Goal: Task Accomplishment & Management: Complete application form

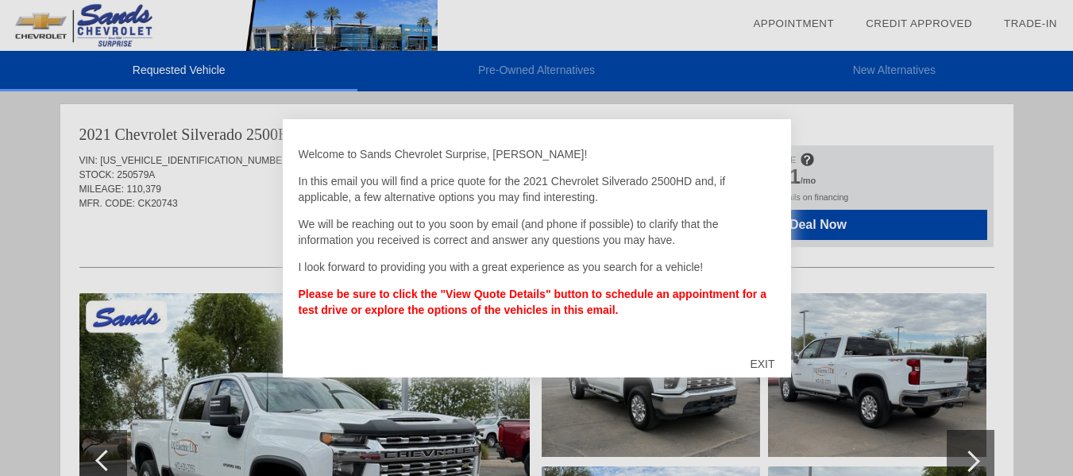
click at [754, 358] on div "EXIT" at bounding box center [762, 364] width 56 height 48
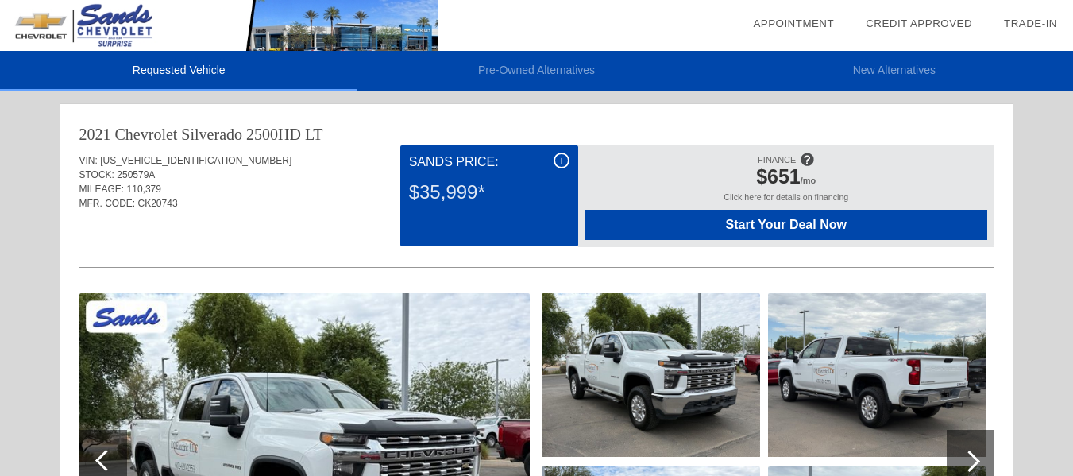
click at [353, 383] on img at bounding box center [304, 461] width 450 height 337
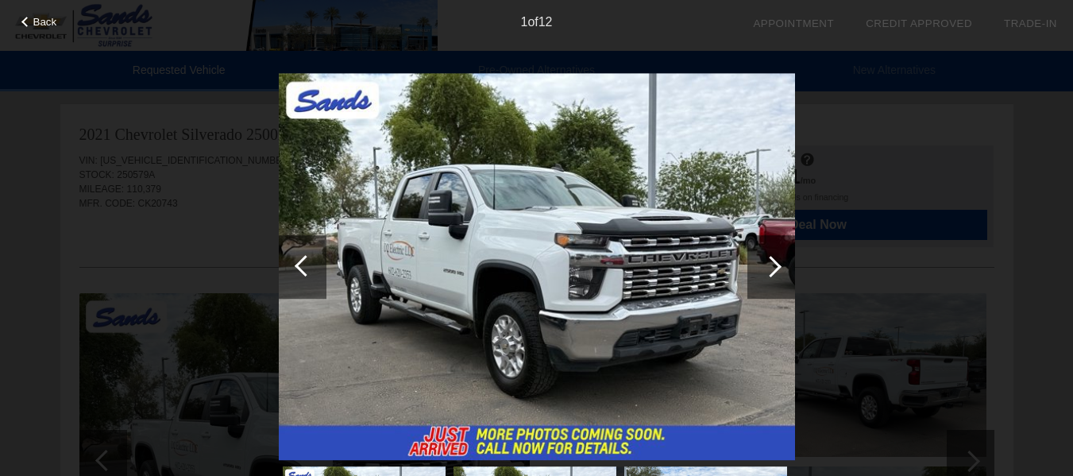
click at [774, 266] on div at bounding box center [770, 266] width 21 height 21
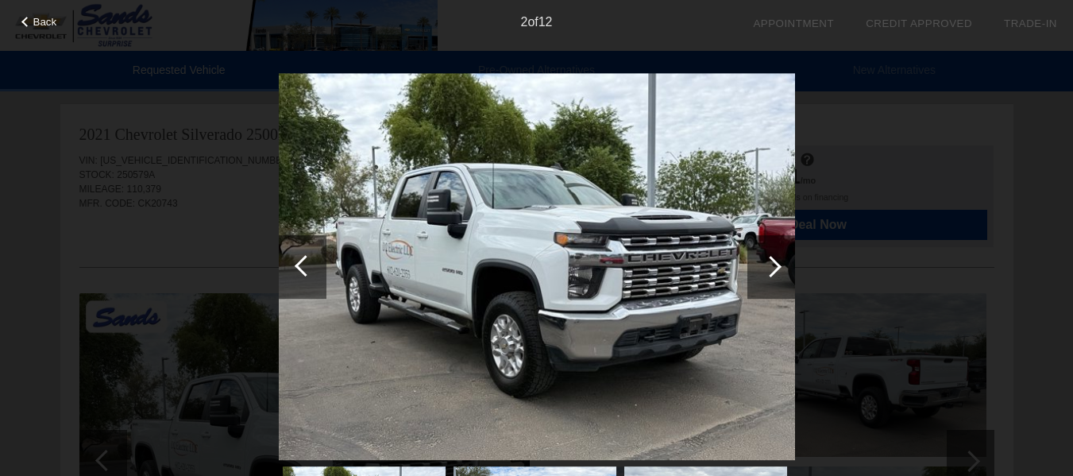
click at [774, 266] on div at bounding box center [770, 266] width 21 height 21
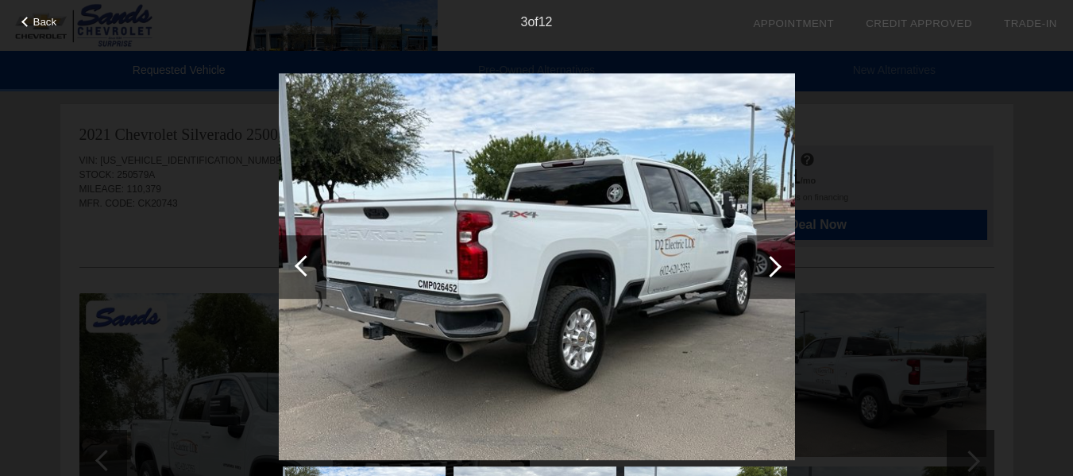
click at [774, 266] on div at bounding box center [770, 266] width 21 height 21
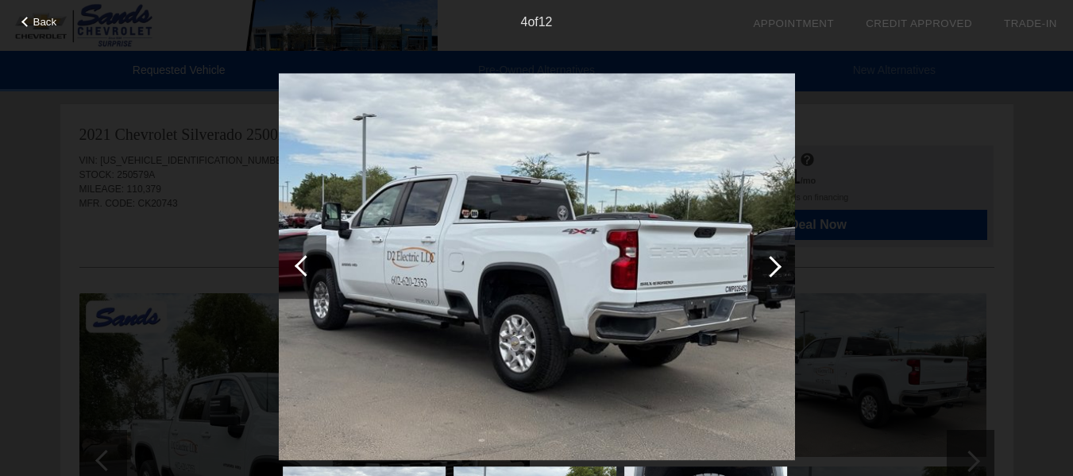
click at [774, 266] on div at bounding box center [770, 266] width 21 height 21
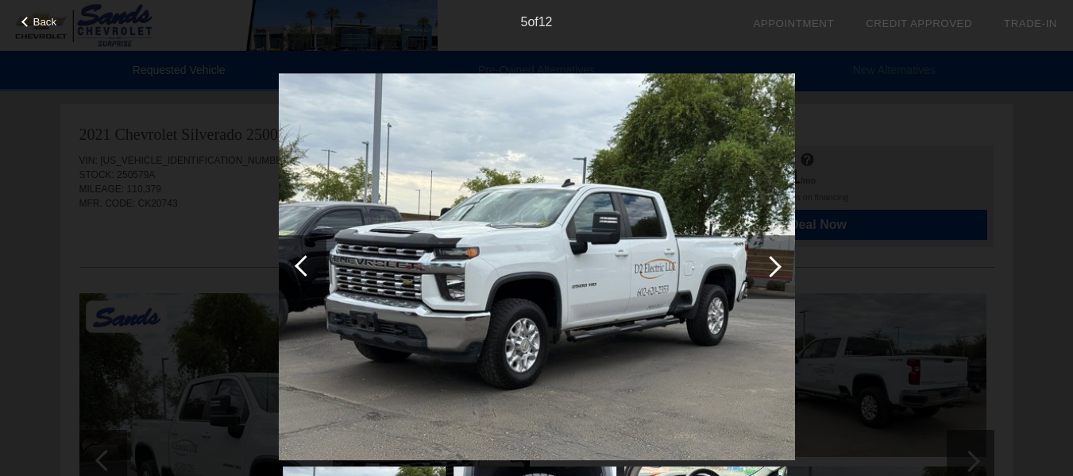
click at [774, 266] on div at bounding box center [770, 266] width 21 height 21
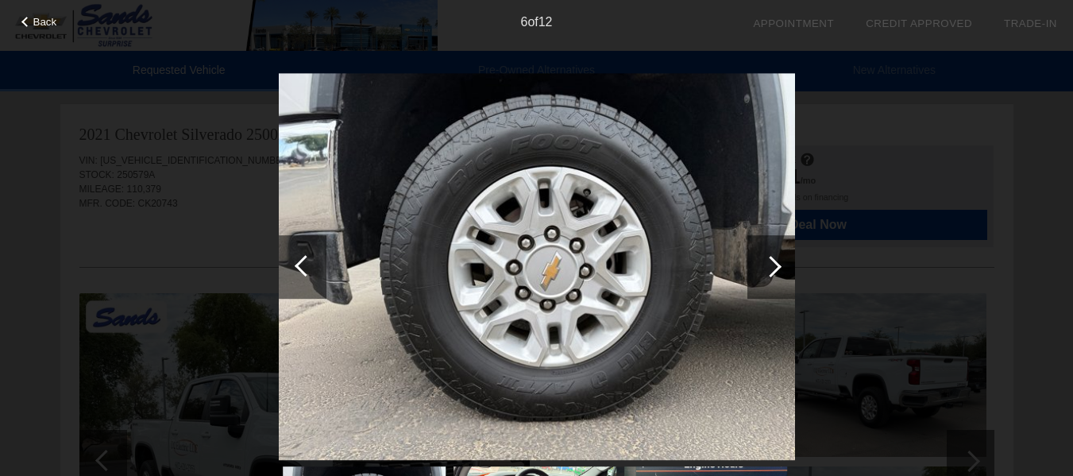
click at [774, 266] on div at bounding box center [770, 266] width 21 height 21
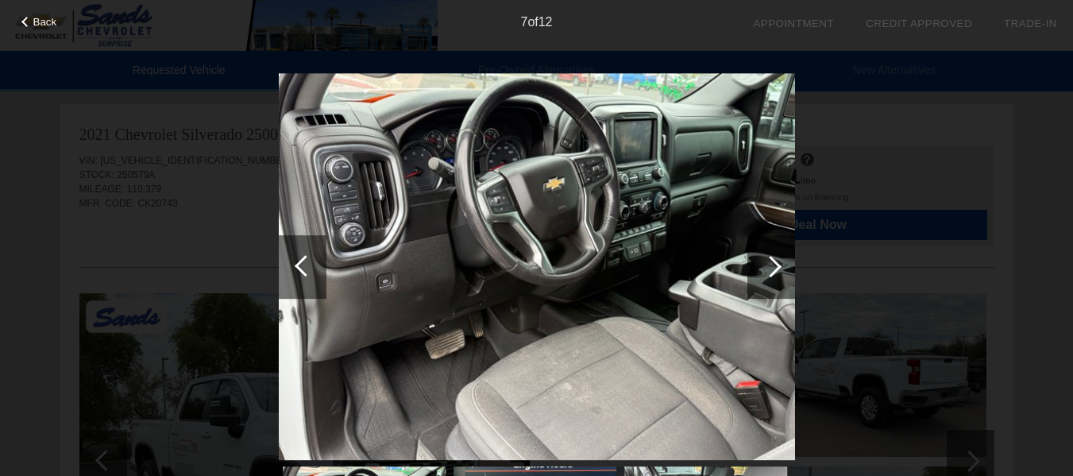
click at [774, 266] on div at bounding box center [770, 266] width 21 height 21
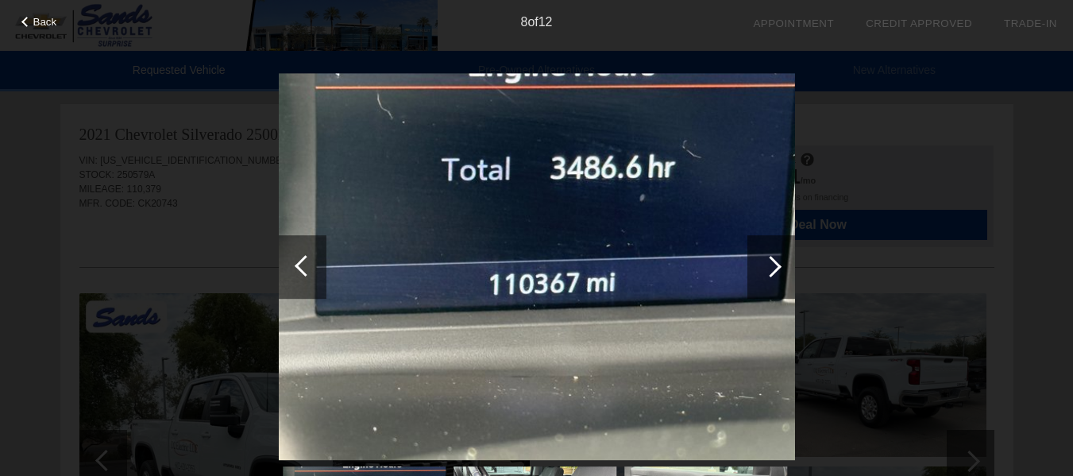
click at [774, 266] on div at bounding box center [770, 266] width 21 height 21
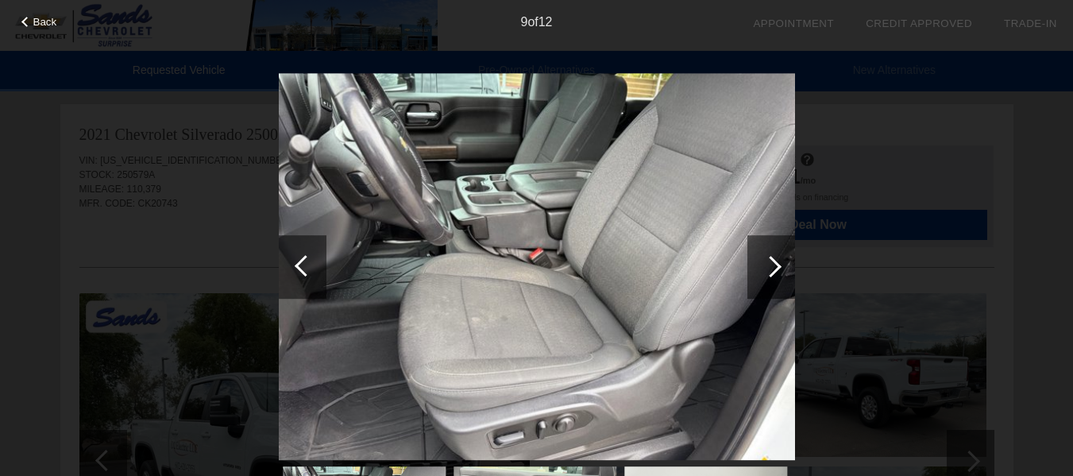
click at [774, 266] on div at bounding box center [770, 266] width 21 height 21
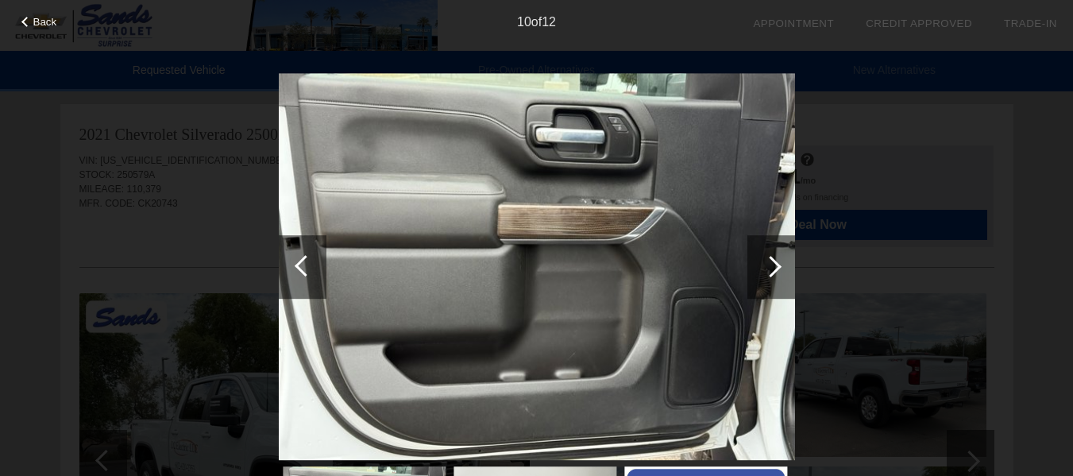
click at [774, 266] on div at bounding box center [770, 266] width 21 height 21
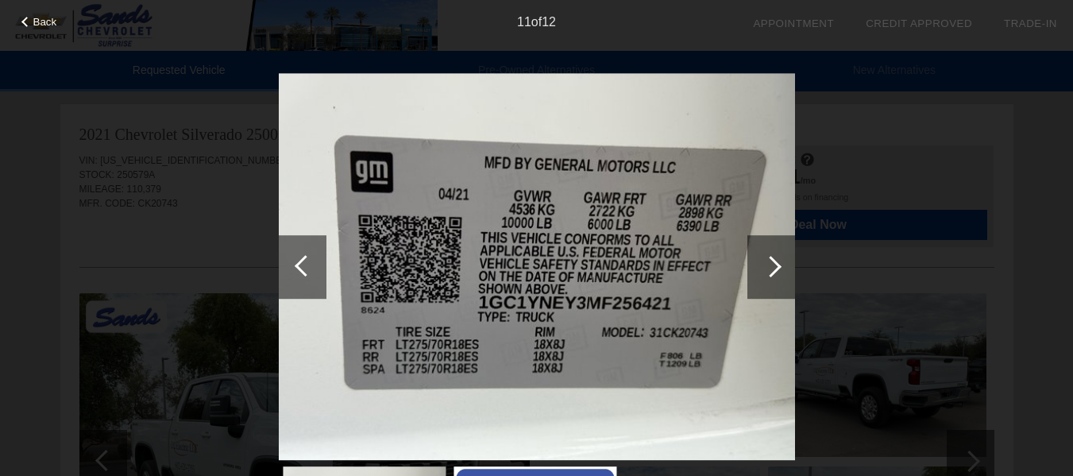
click at [295, 260] on div at bounding box center [303, 267] width 48 height 64
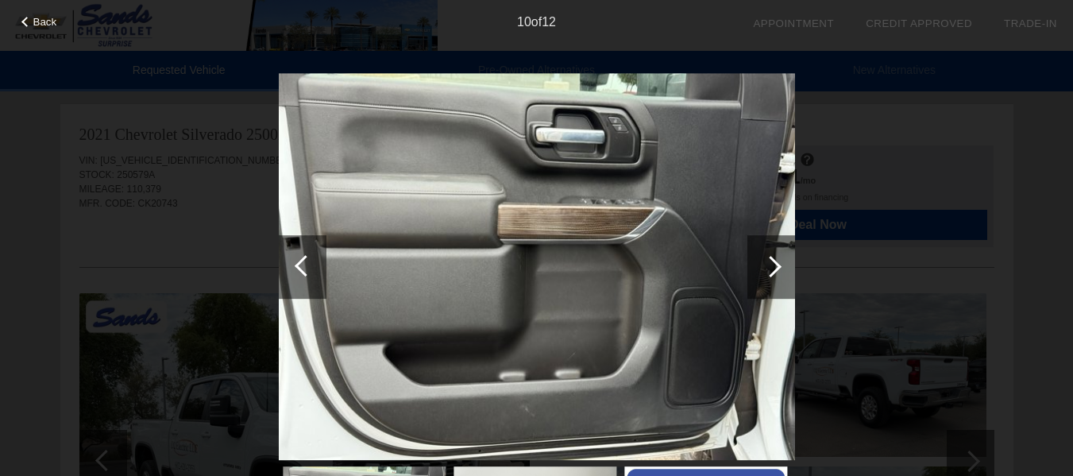
click at [295, 260] on div at bounding box center [303, 267] width 48 height 64
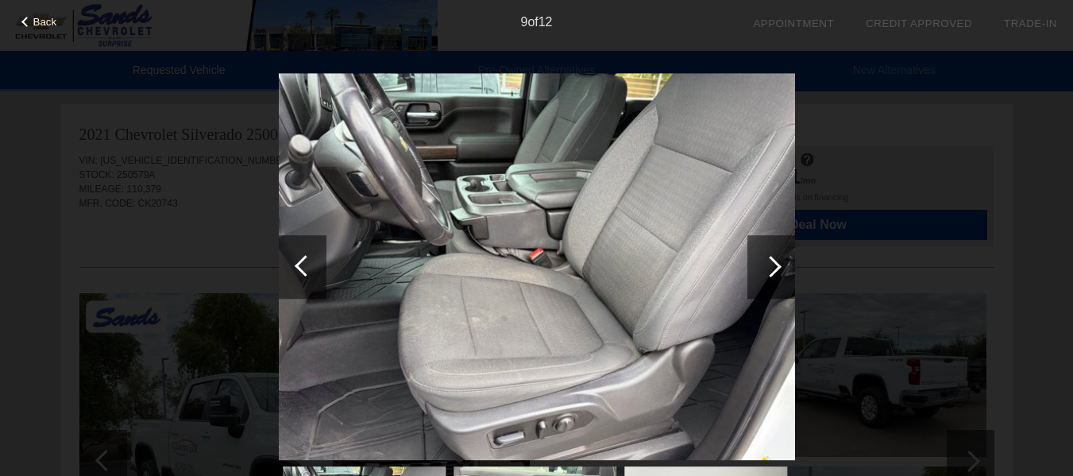
click at [295, 260] on div at bounding box center [303, 267] width 48 height 64
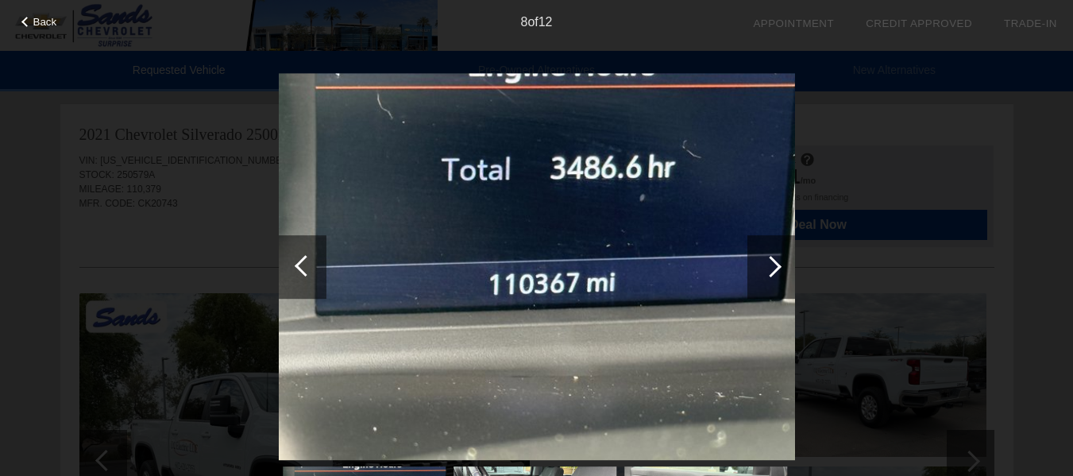
click at [295, 260] on div at bounding box center [303, 267] width 48 height 64
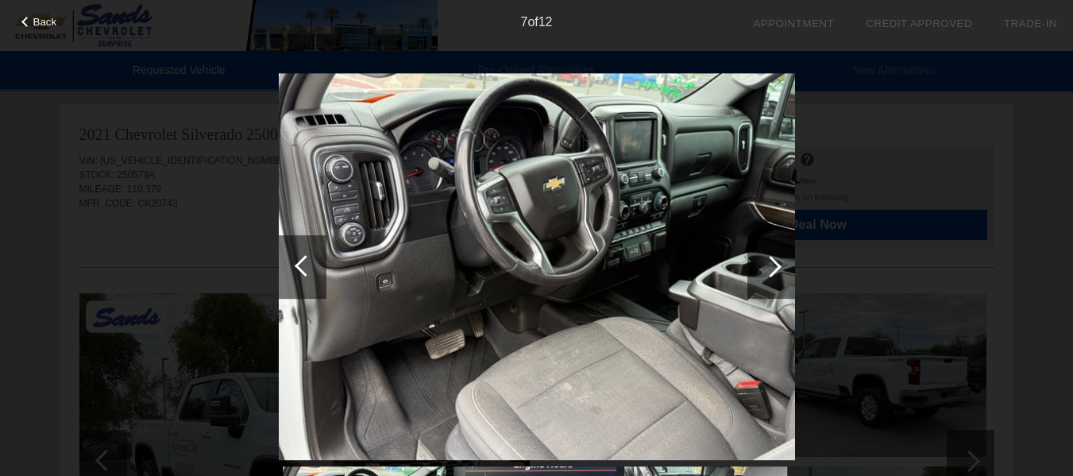
click at [295, 260] on div at bounding box center [303, 267] width 48 height 64
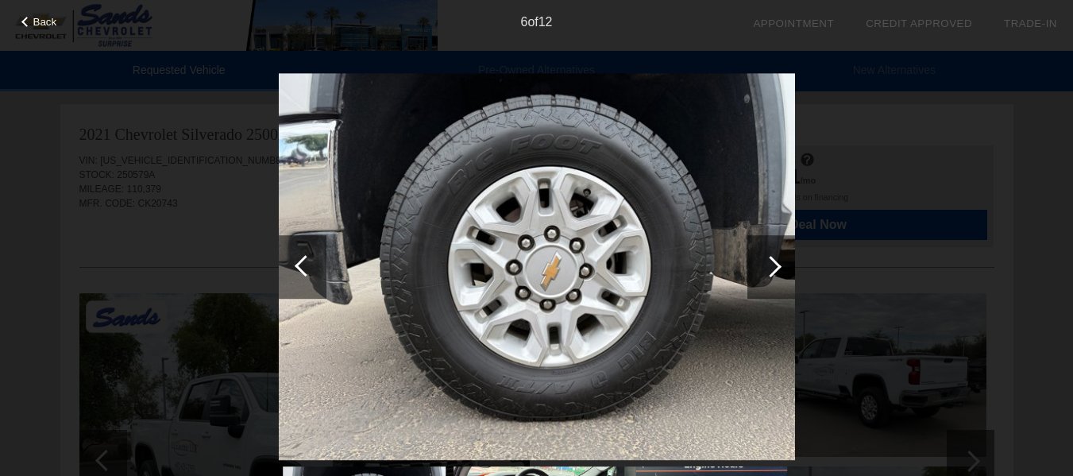
click at [295, 260] on div at bounding box center [303, 267] width 48 height 64
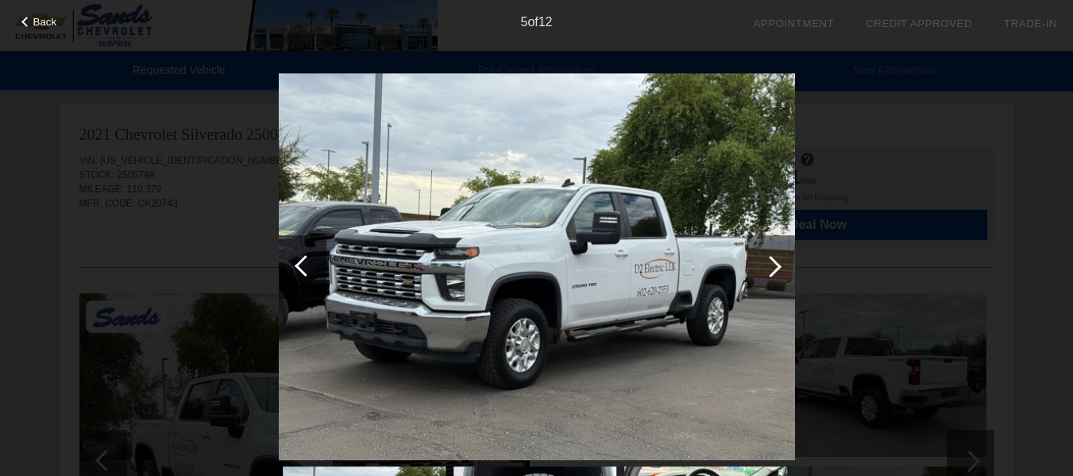
click at [295, 260] on div at bounding box center [303, 267] width 48 height 64
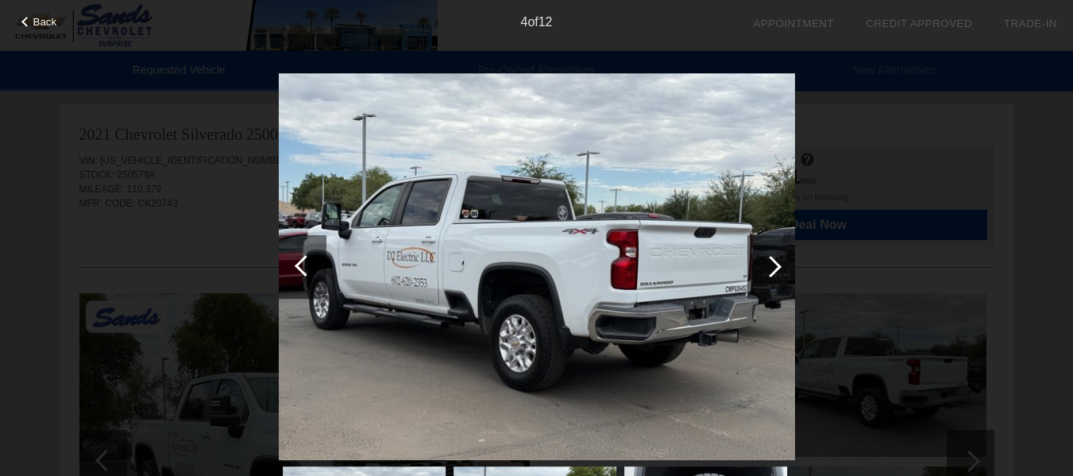
click at [295, 260] on div at bounding box center [303, 267] width 48 height 64
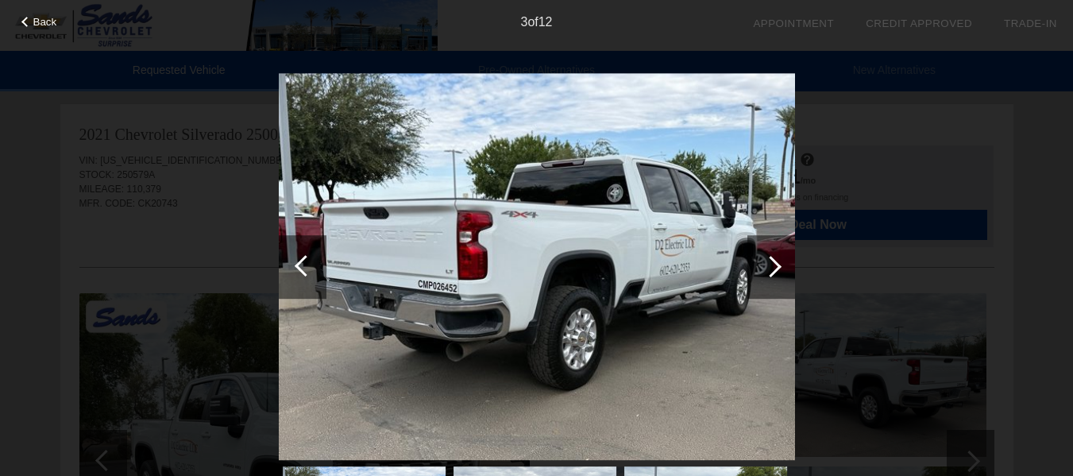
click at [295, 260] on div at bounding box center [303, 267] width 48 height 64
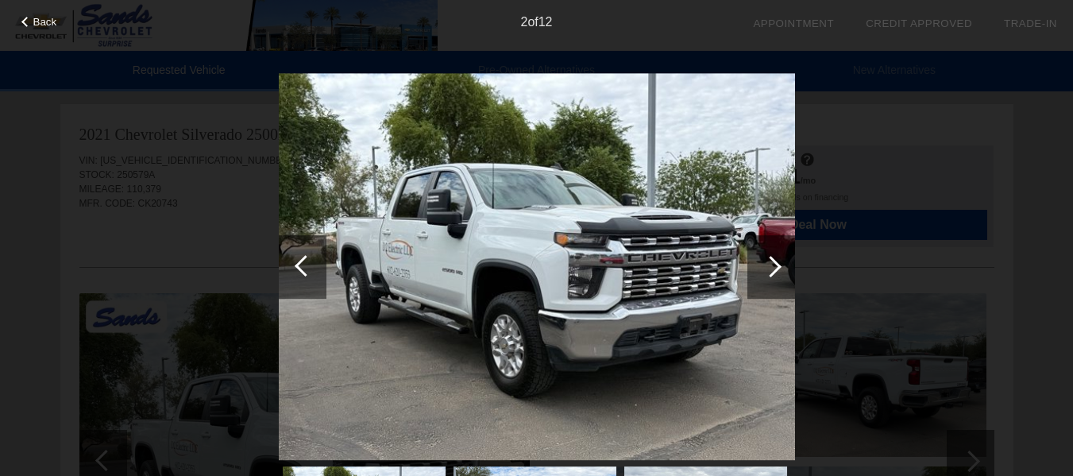
click at [295, 260] on div at bounding box center [303, 267] width 48 height 64
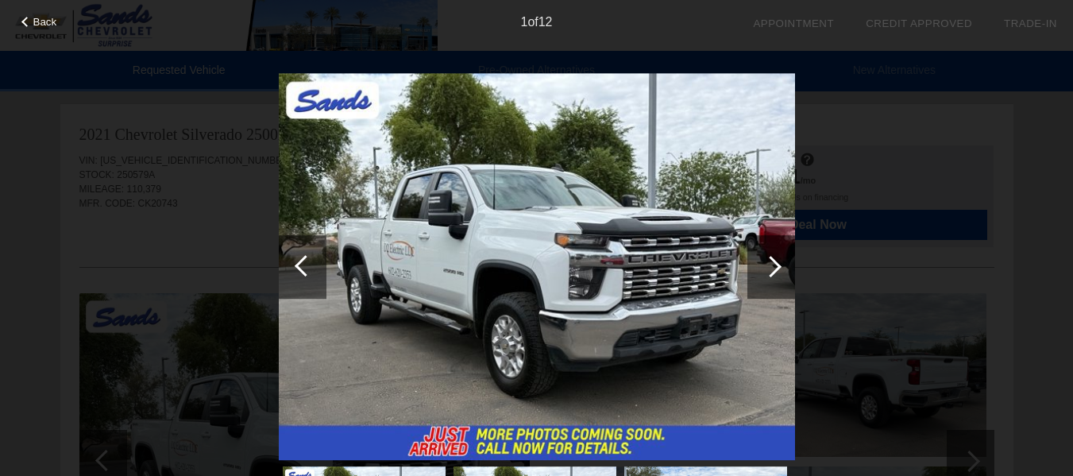
click at [167, 216] on div "Back 1 of 12" at bounding box center [536, 238] width 1073 height 476
click at [218, 209] on div "Back 1 of 12" at bounding box center [536, 238] width 1073 height 476
click at [49, 20] on span "Back" at bounding box center [45, 22] width 24 height 12
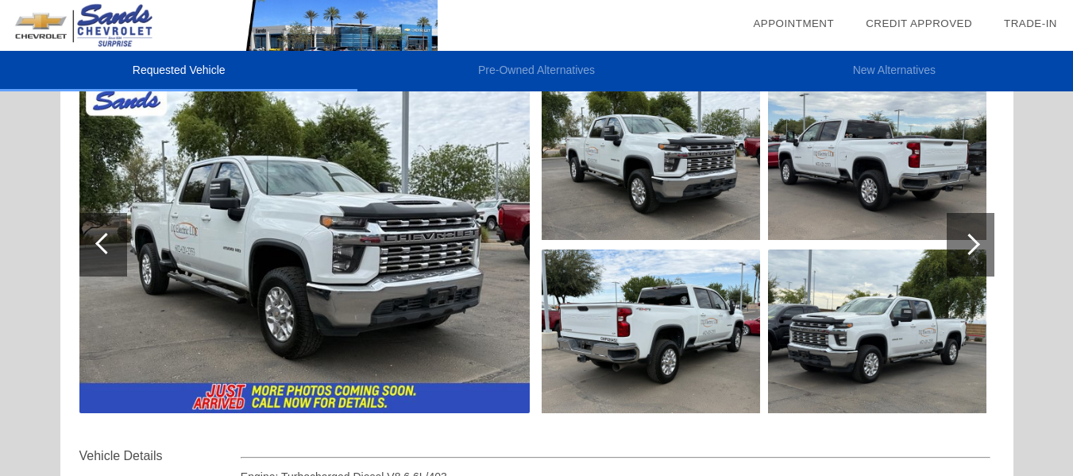
scroll to position [214, 0]
